Goal: Task Accomplishment & Management: Manage account settings

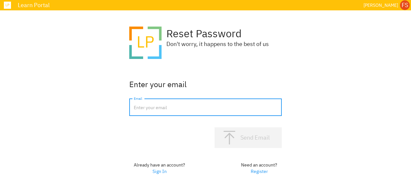
click at [177, 109] on input "email" at bounding box center [205, 107] width 153 height 17
type input "[EMAIL_ADDRESS][DOMAIN_NAME]"
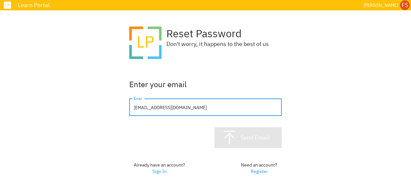
click at [260, 141] on div "Send Email" at bounding box center [254, 136] width 29 height 7
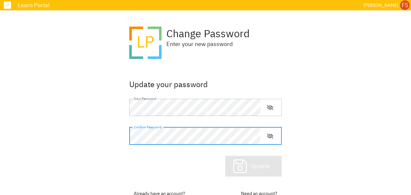
click at [266, 163] on div "Update" at bounding box center [260, 165] width 19 height 7
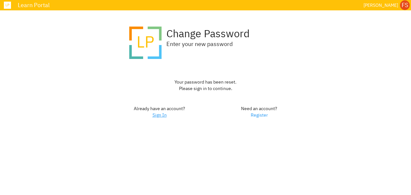
click at [158, 114] on link "Sign In" at bounding box center [160, 115] width 14 height 6
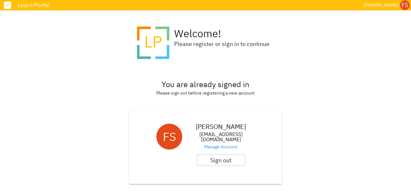
click at [32, 5] on div "Learn Portal" at bounding box center [188, 5] width 346 height 6
click at [188, 43] on div "Please register or sign in to continue" at bounding box center [221, 43] width 95 height 7
click at [383, 5] on div "[PERSON_NAME]" at bounding box center [381, 5] width 35 height 8
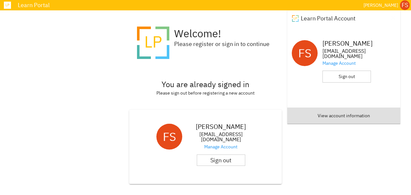
click at [246, 69] on div ".learn-portal_svg__cls-1{isolation:isolate}.learn-portal_svg__cls-2{fill:#ffc10…" at bounding box center [206, 127] width 162 height 202
